Goal: Transaction & Acquisition: Purchase product/service

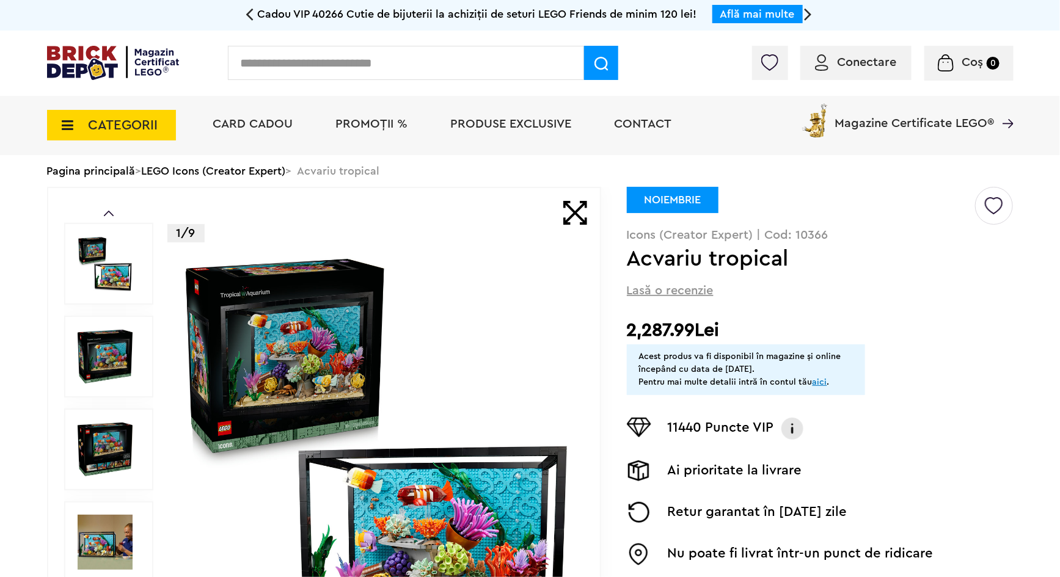
click at [415, 67] on input "text" at bounding box center [406, 63] width 356 height 34
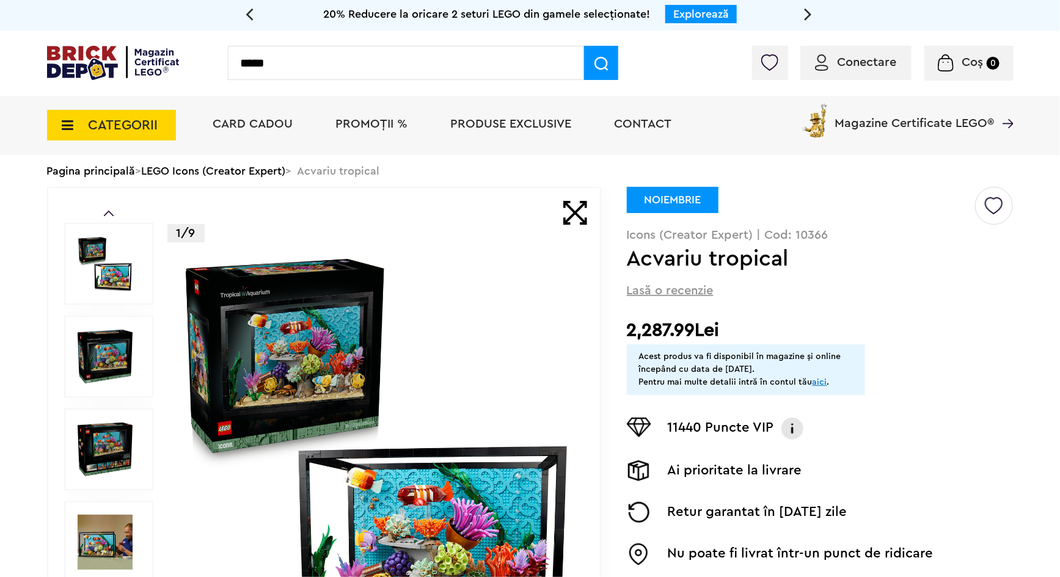
type input "*****"
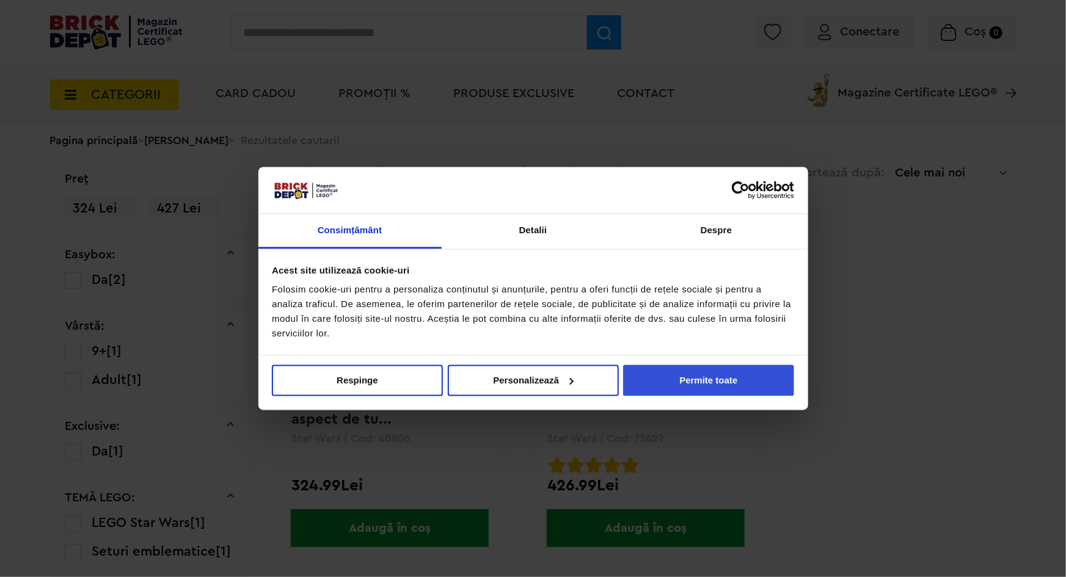
click at [683, 383] on button "Permite toate" at bounding box center [708, 380] width 171 height 31
